Goal: Transaction & Acquisition: Purchase product/service

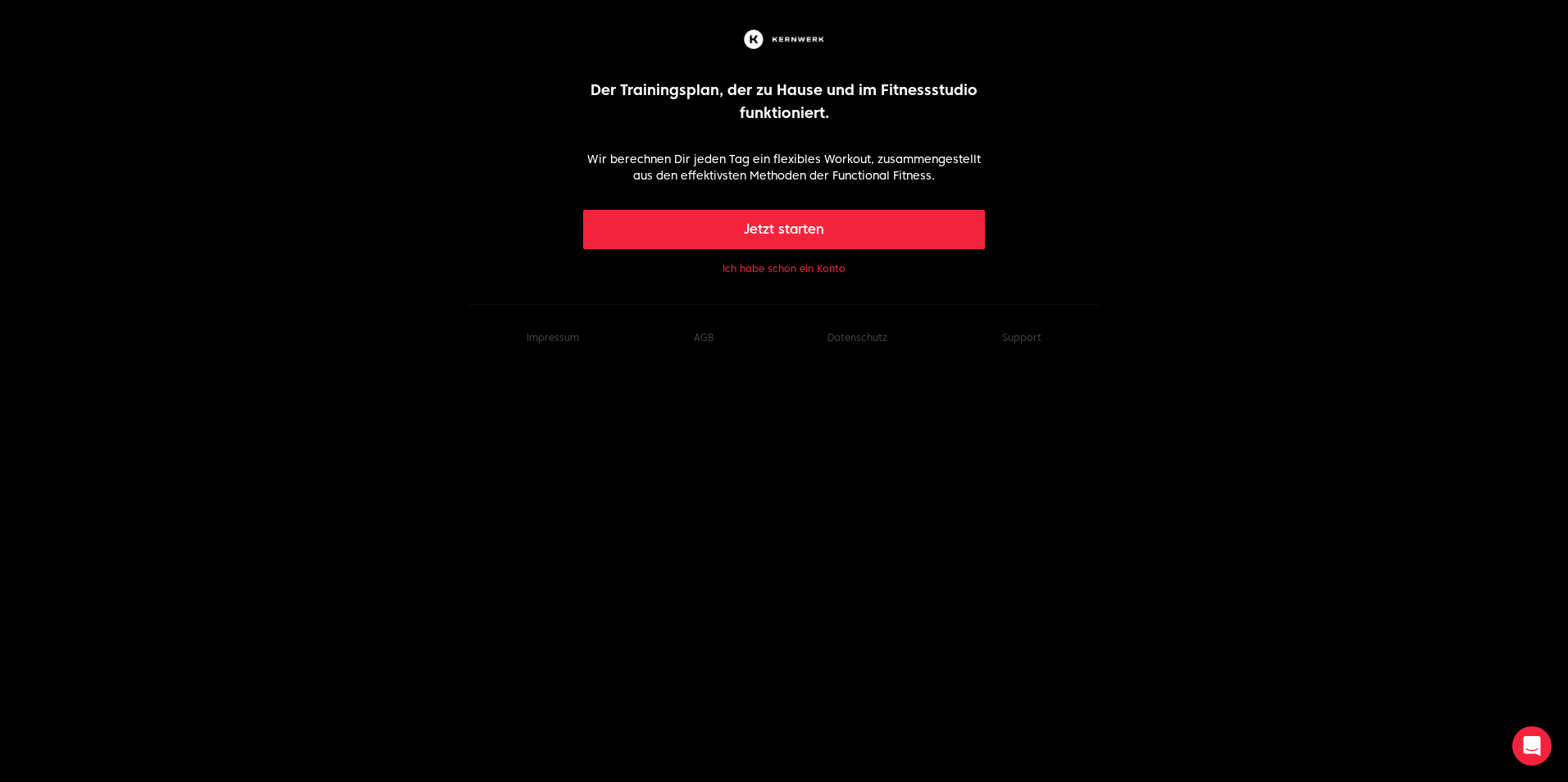
click at [791, 270] on button "Ich habe schon ein Konto" at bounding box center [784, 270] width 123 height 13
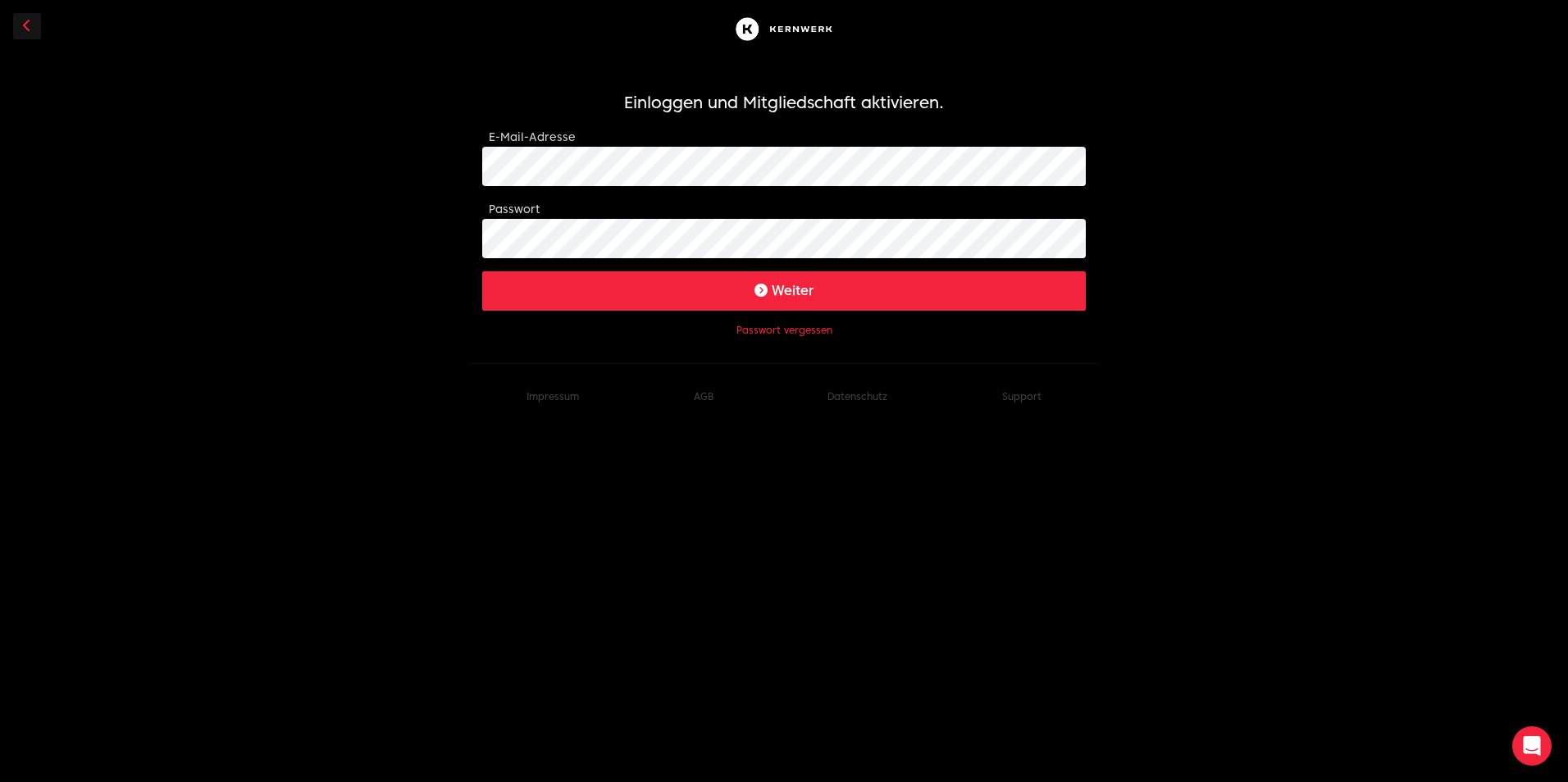
click at [801, 300] on button "Weiter" at bounding box center [784, 291] width 604 height 39
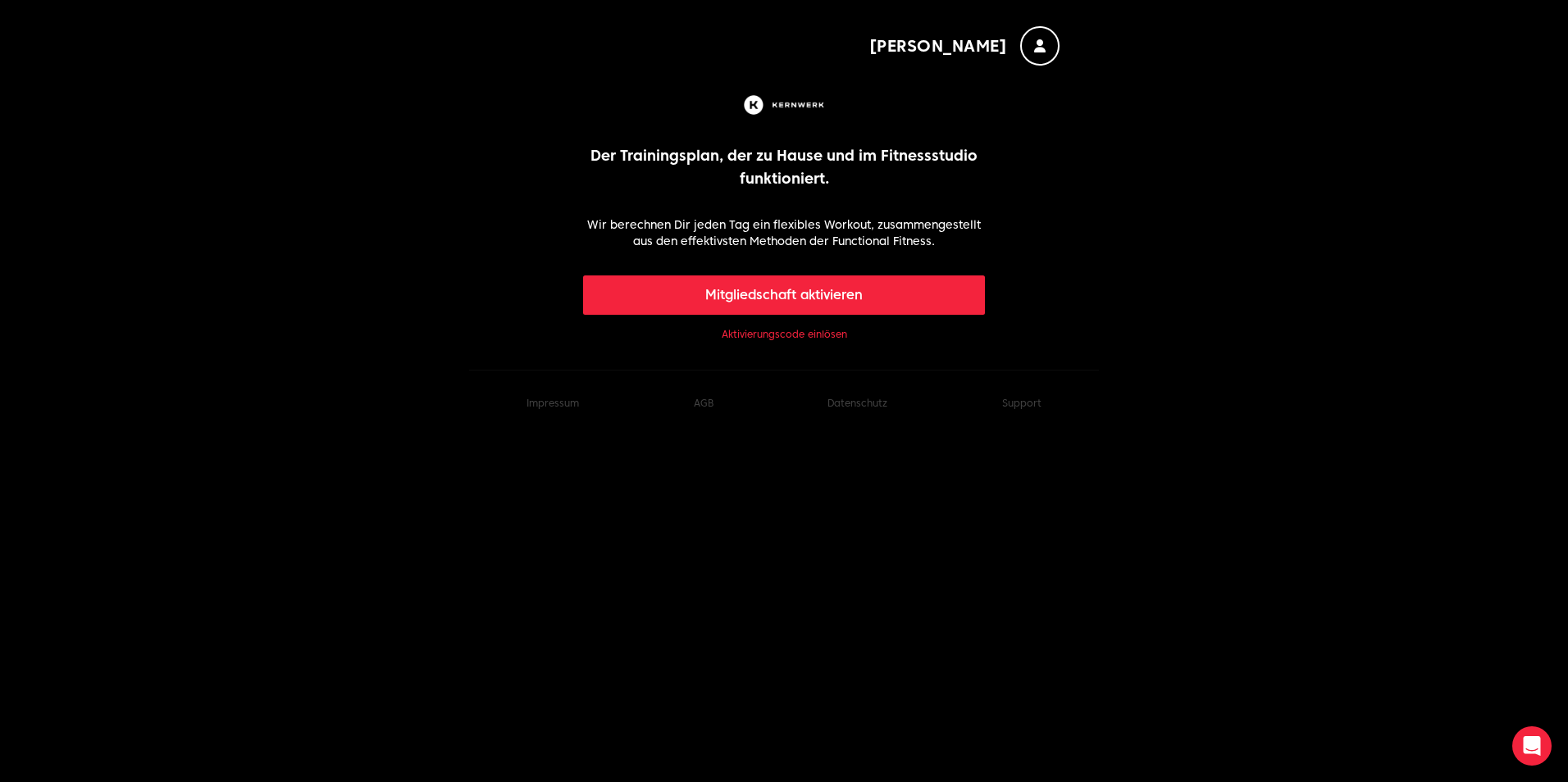
click at [798, 292] on button "Mitgliedschaft aktivieren" at bounding box center [785, 295] width 403 height 39
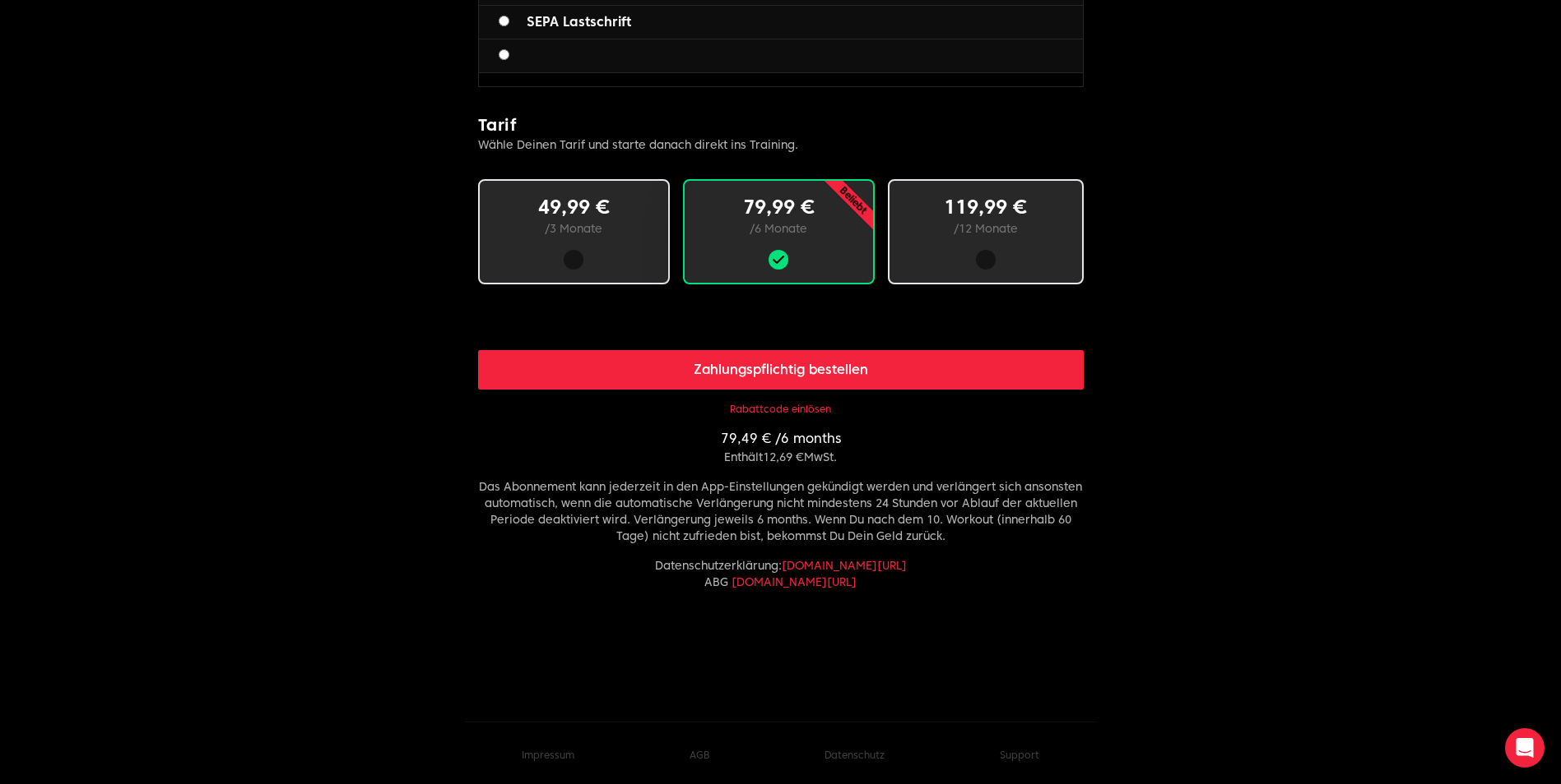
scroll to position [703, 0]
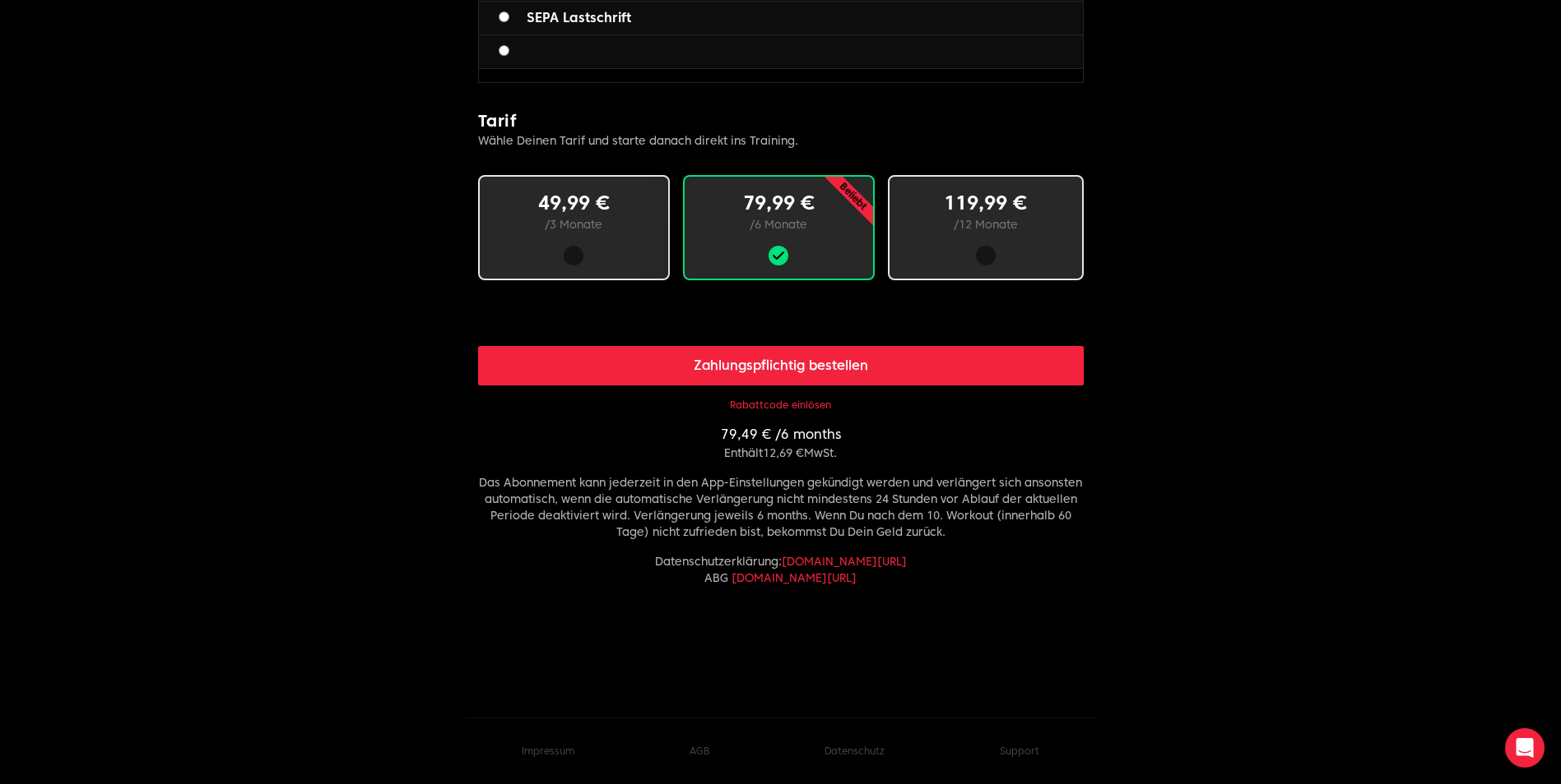
click at [774, 406] on button "Rabattcode einlösen" at bounding box center [780, 406] width 101 height 13
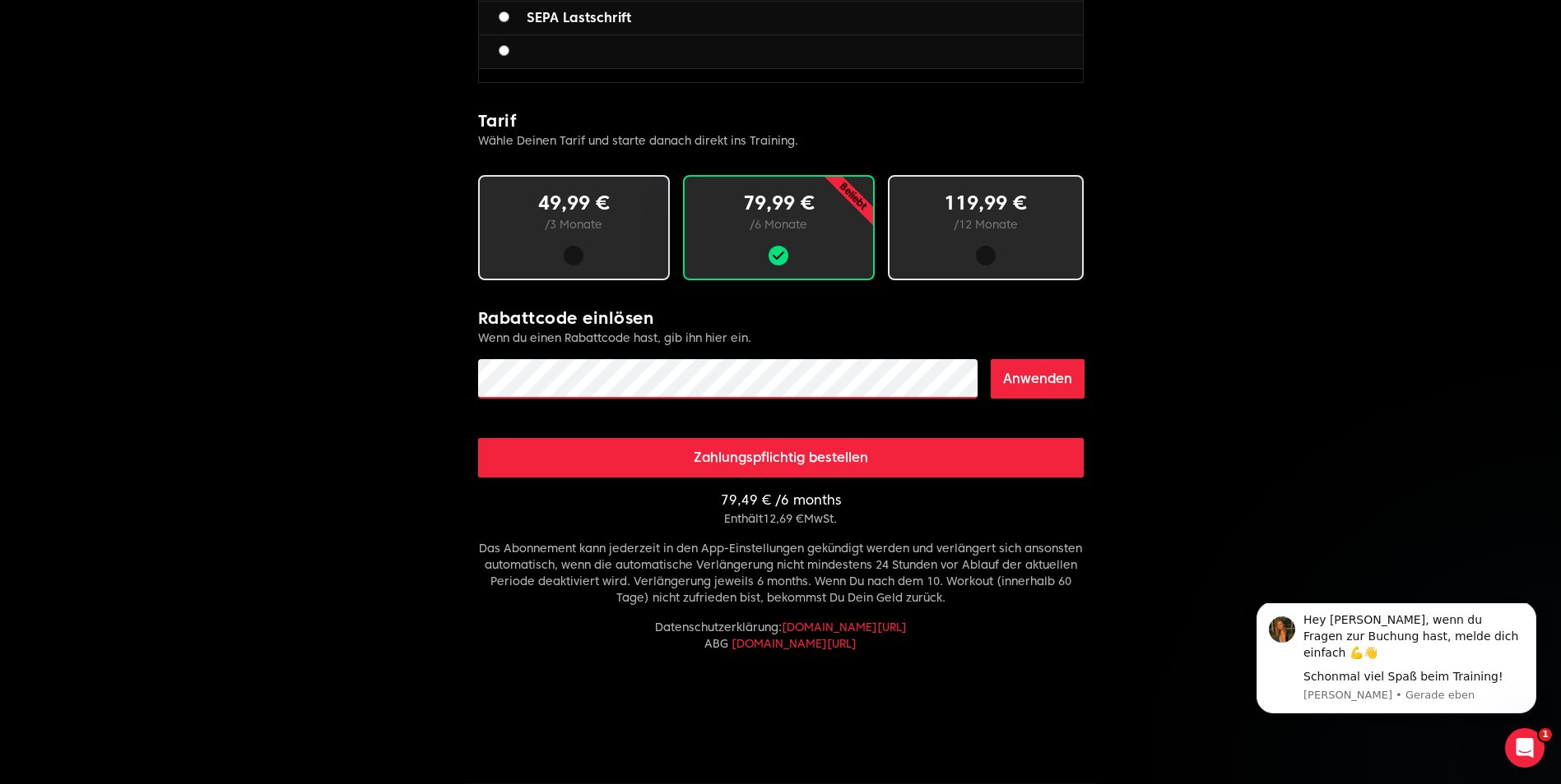
scroll to position [0, 0]
click at [1052, 377] on button "Anwenden" at bounding box center [1036, 379] width 93 height 39
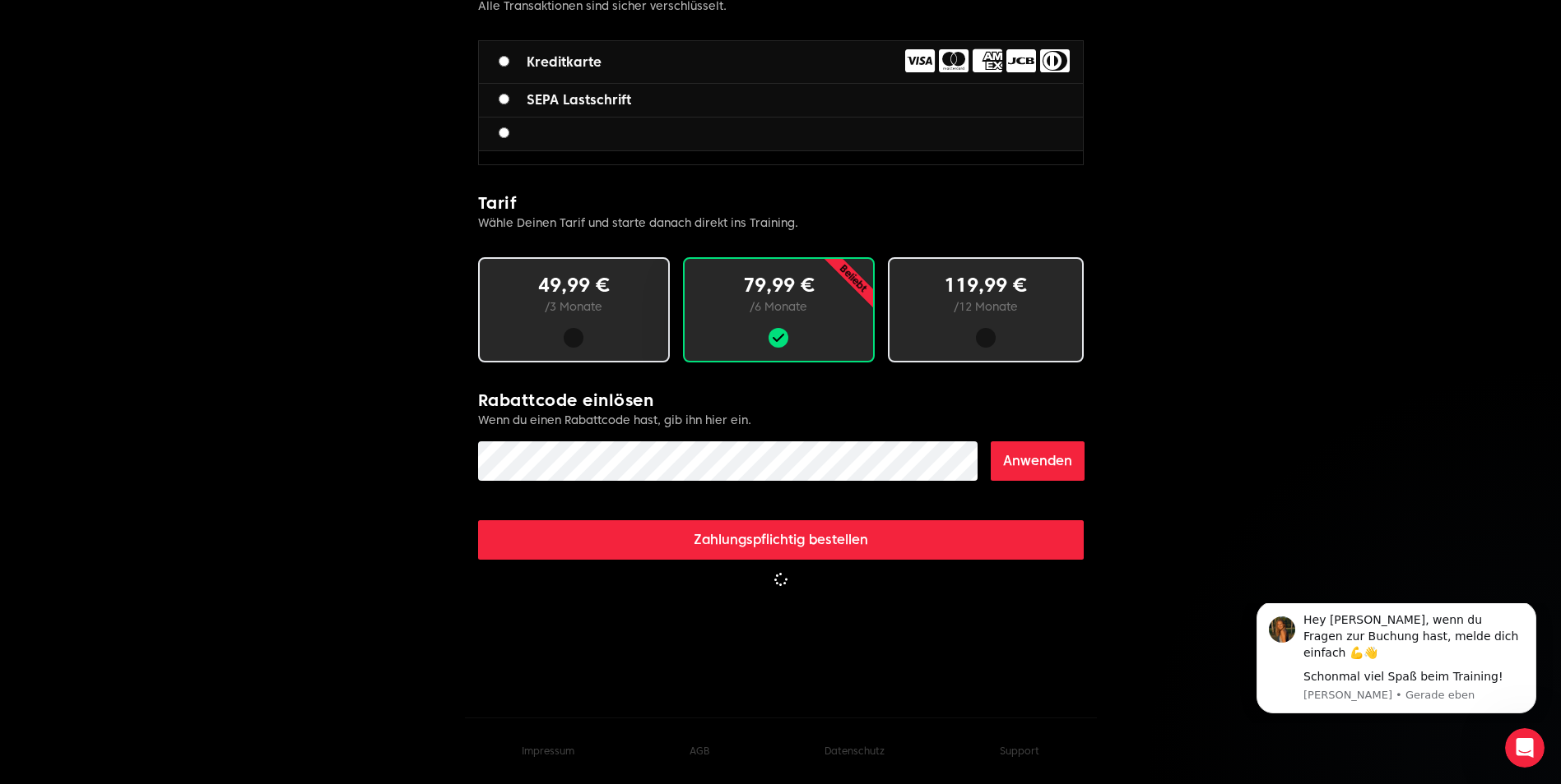
scroll to position [703, 0]
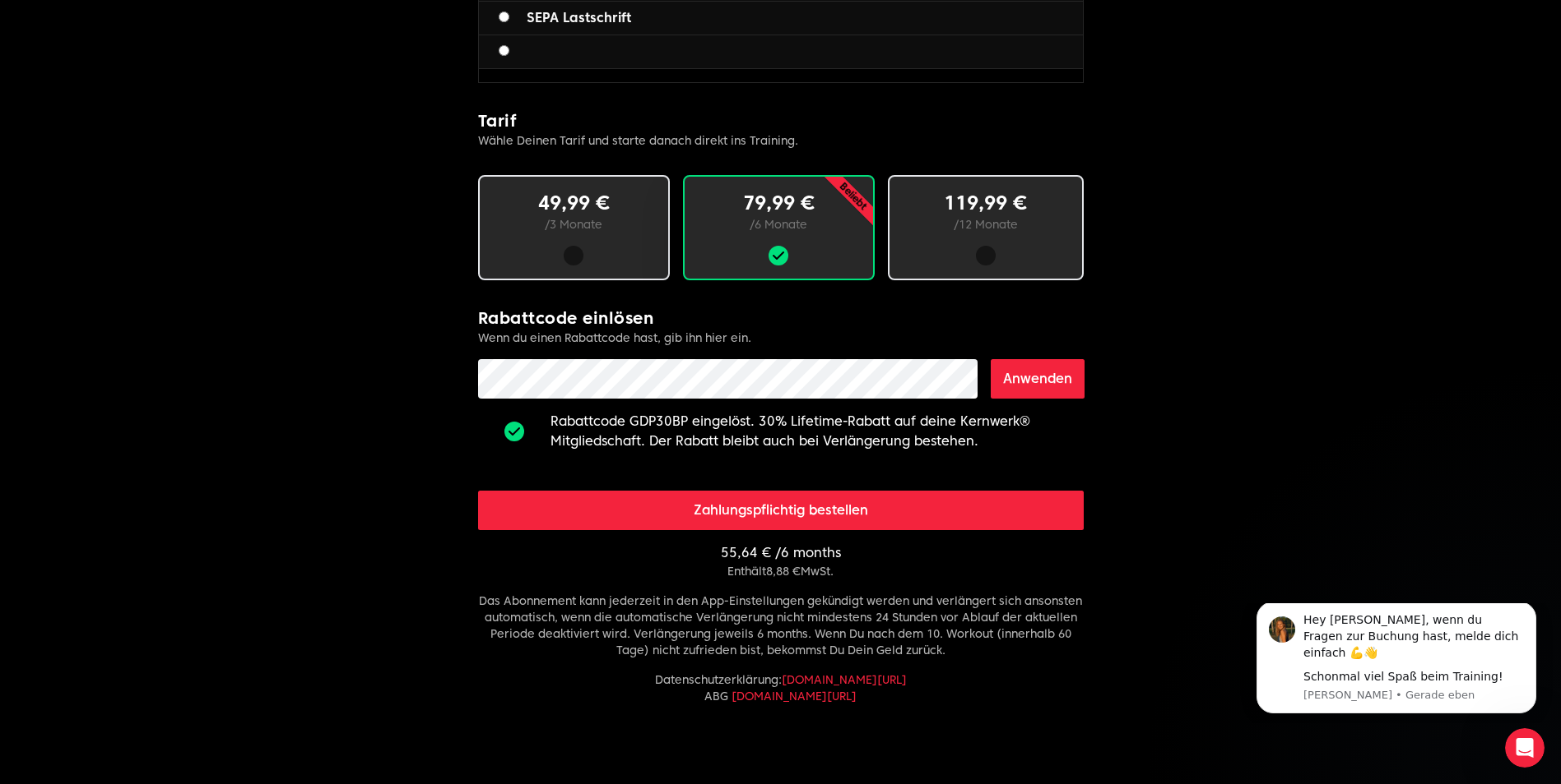
click at [576, 243] on div "49,99 € / 3 Monate" at bounding box center [574, 227] width 192 height 105
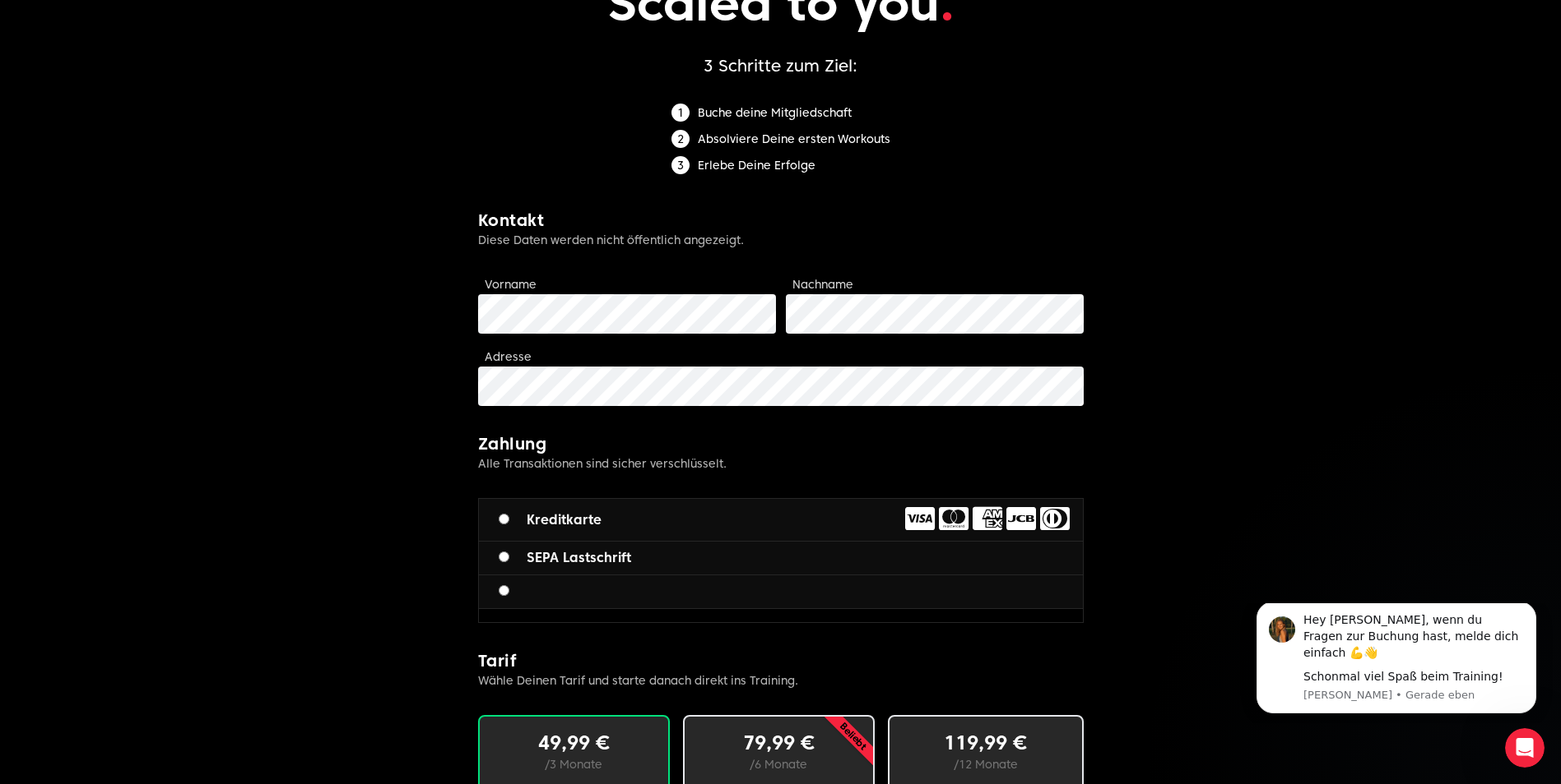
scroll to position [82, 0]
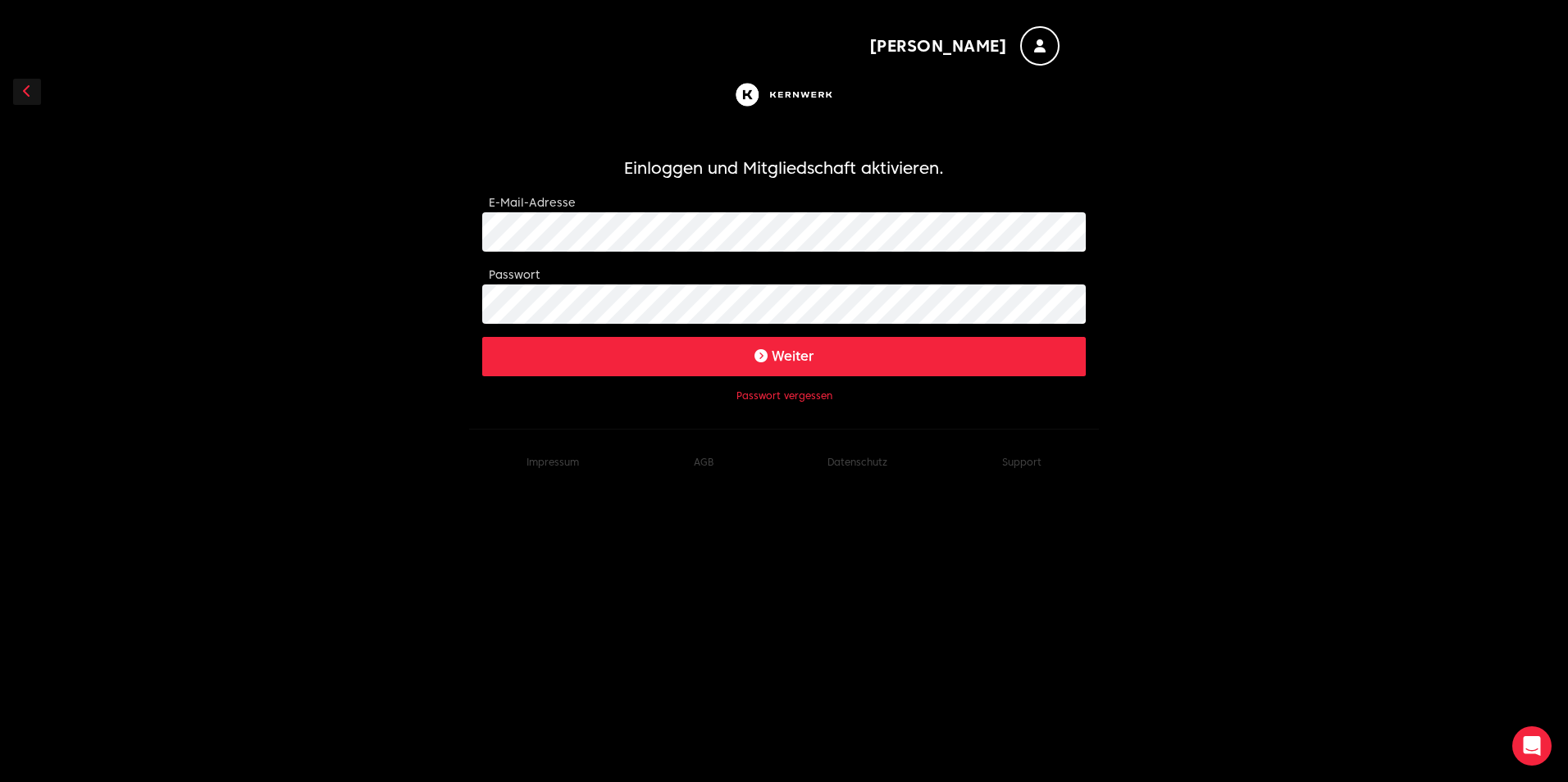
click at [759, 353] on icon "submit" at bounding box center [761, 356] width 13 height 13
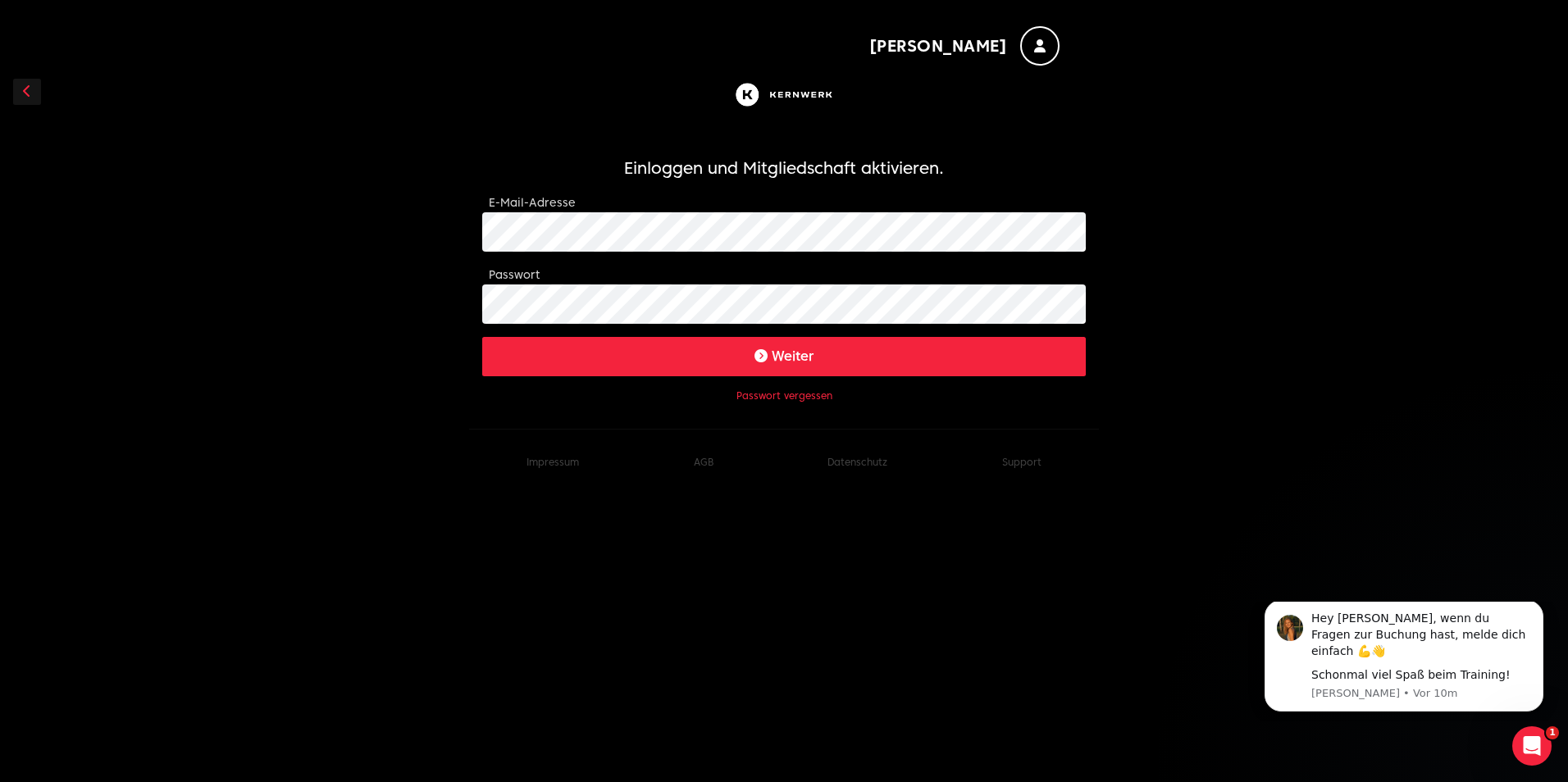
click at [767, 355] on icon "submit" at bounding box center [761, 356] width 13 height 13
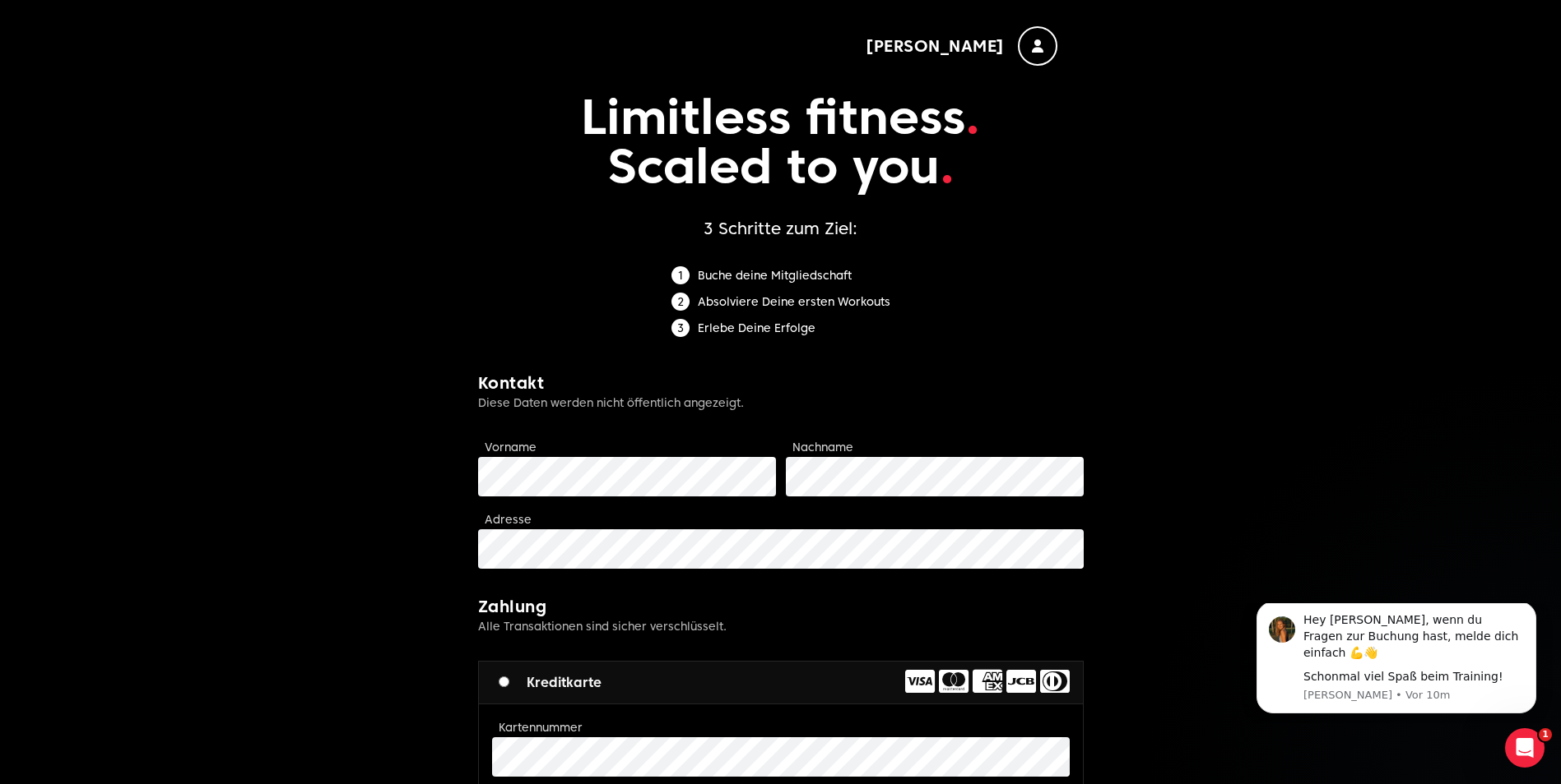
click at [1046, 48] on div "button" at bounding box center [1036, 45] width 39 height 39
click at [1062, 161] on p "Limitless fitness . Scaled to you ." at bounding box center [780, 140] width 605 height 151
click at [1516, 737] on icon "Intercom-Nachrichtendienst öffnen" at bounding box center [1523, 746] width 27 height 27
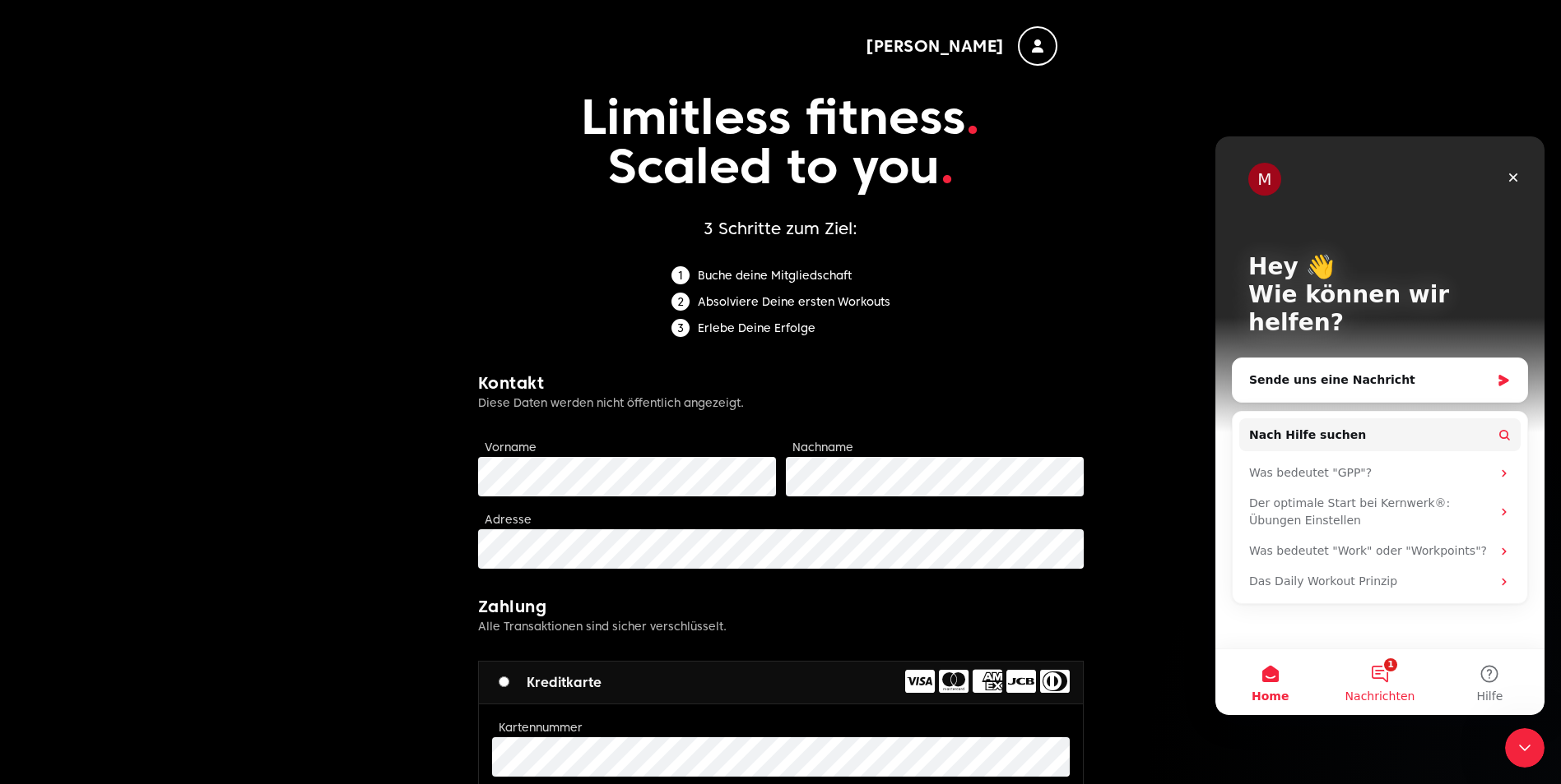
click at [1387, 687] on button "1 Nachrichten" at bounding box center [1379, 682] width 110 height 65
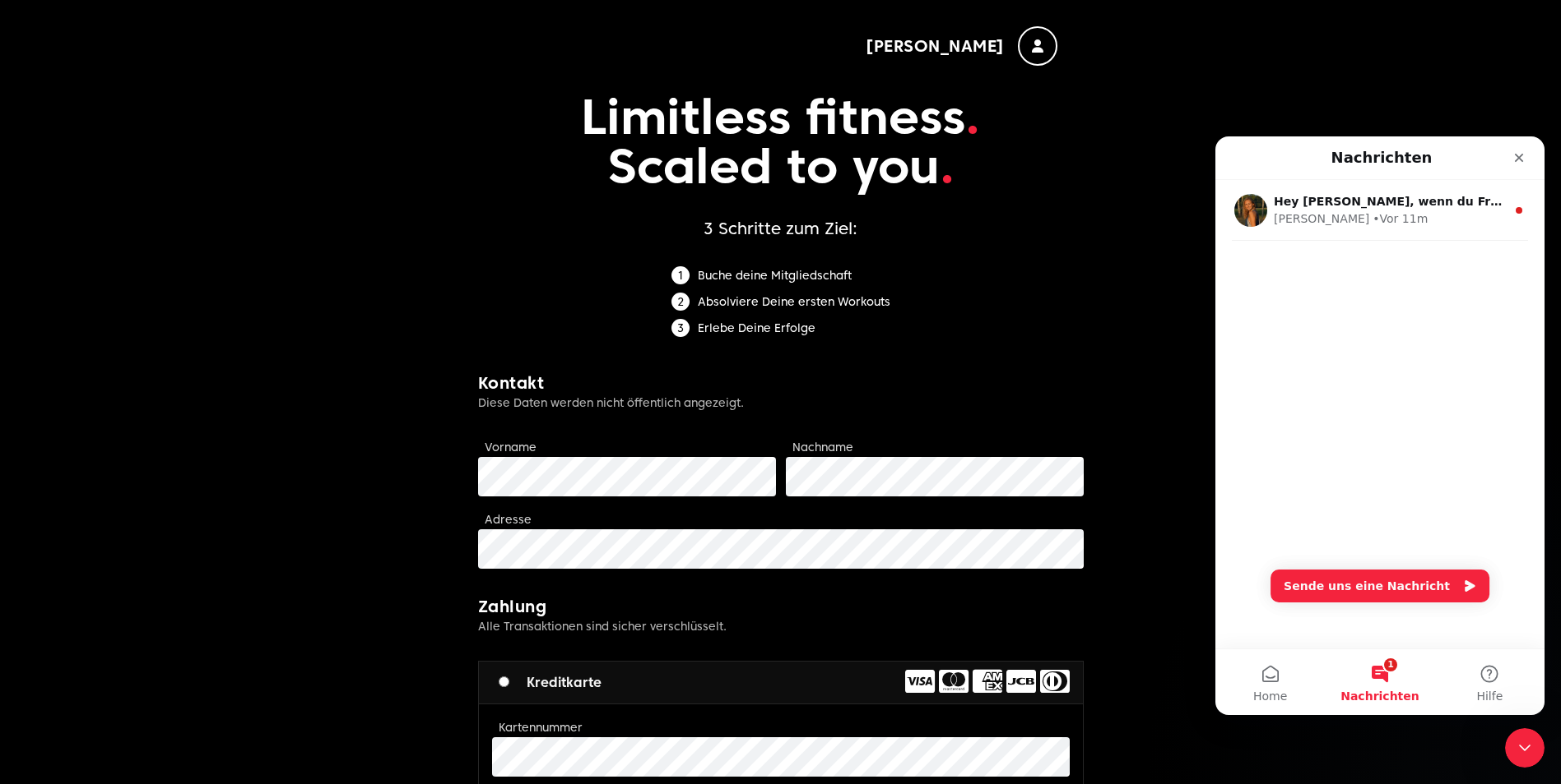
click at [1306, 301] on div "Hey Enrico, wenn du Fragen zur Buchung hast, melde dich einfach 💪👋 Schonmal vie…" at bounding box center [1380, 243] width 329 height 127
click at [1408, 590] on button "Sende uns eine Nachricht" at bounding box center [1379, 586] width 218 height 33
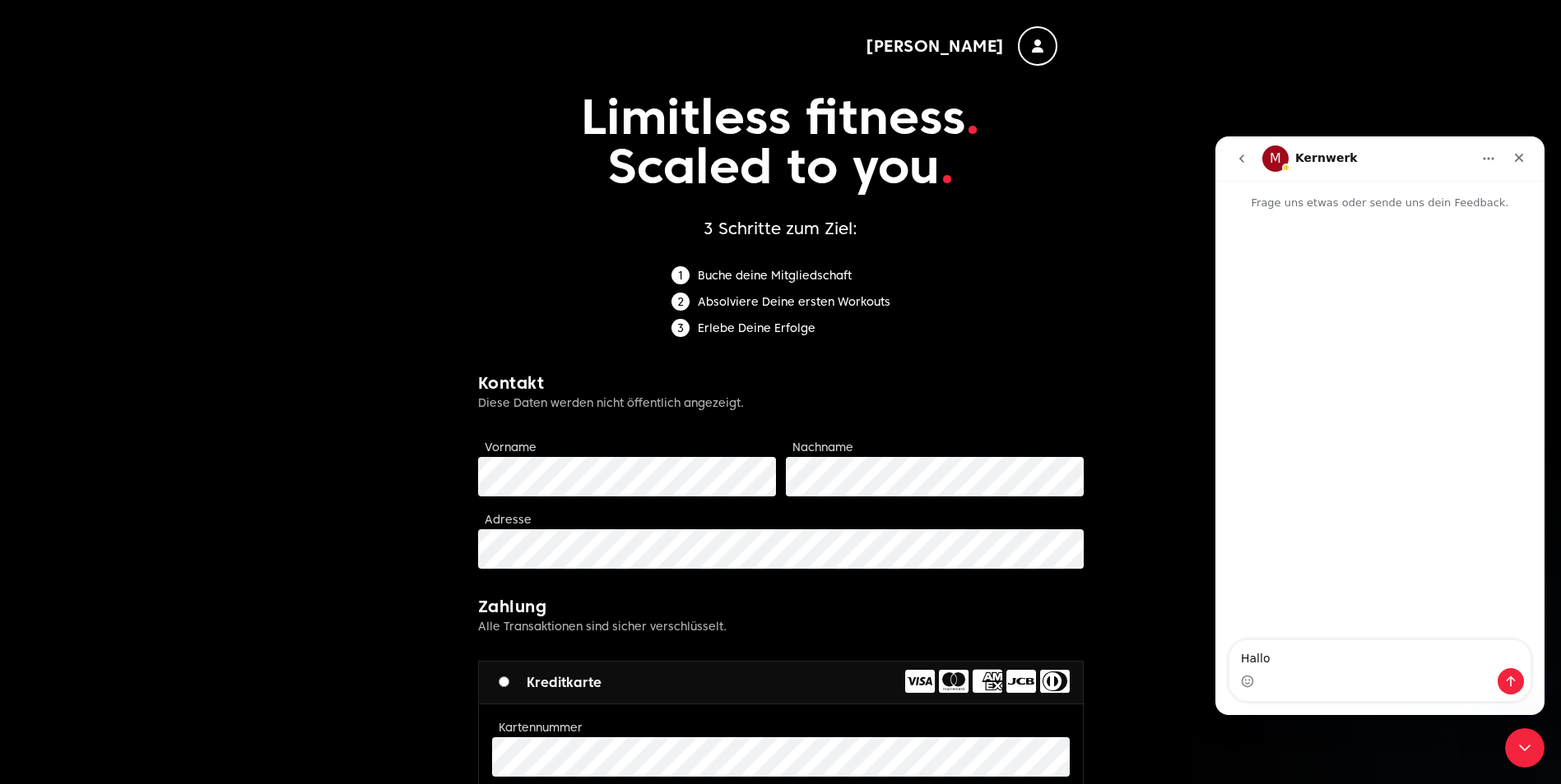
type textarea "Hallo,"
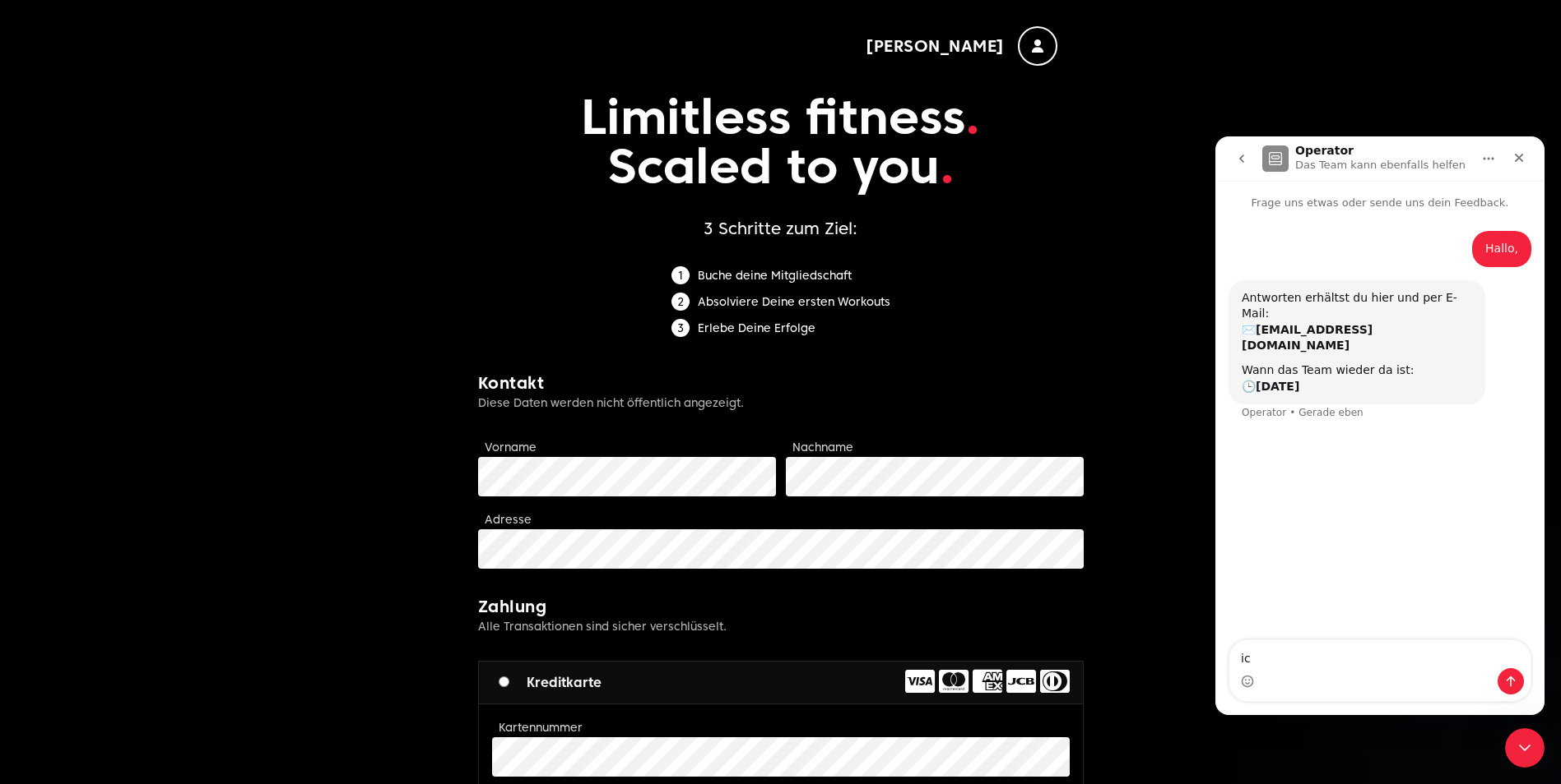
type textarea "i"
click at [1516, 155] on icon "Schließen" at bounding box center [1519, 158] width 9 height 9
